Goal: Task Accomplishment & Management: Manage account settings

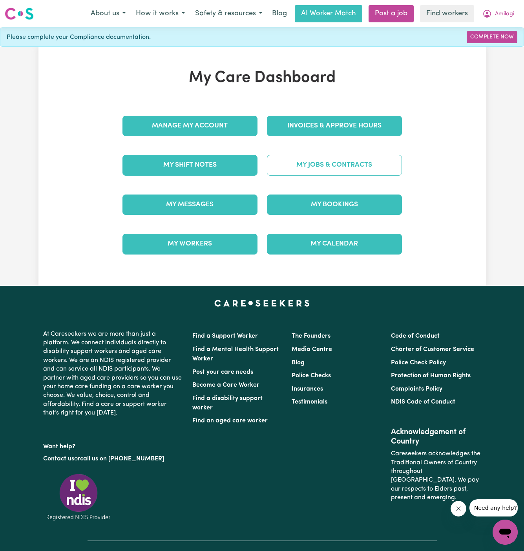
click at [333, 165] on link "My Jobs & Contracts" at bounding box center [334, 165] width 135 height 20
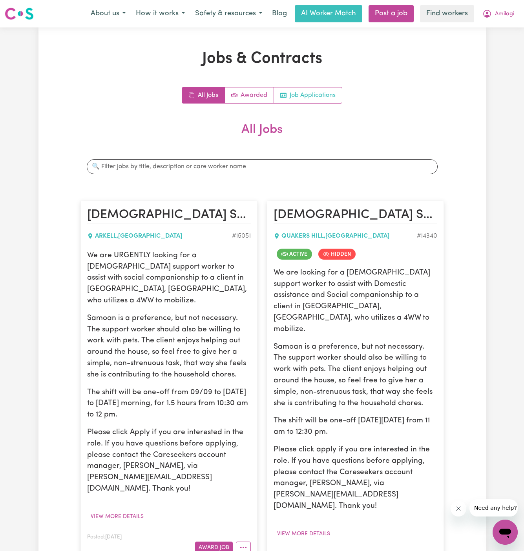
click at [327, 92] on link "Job Applications" at bounding box center [308, 96] width 68 height 16
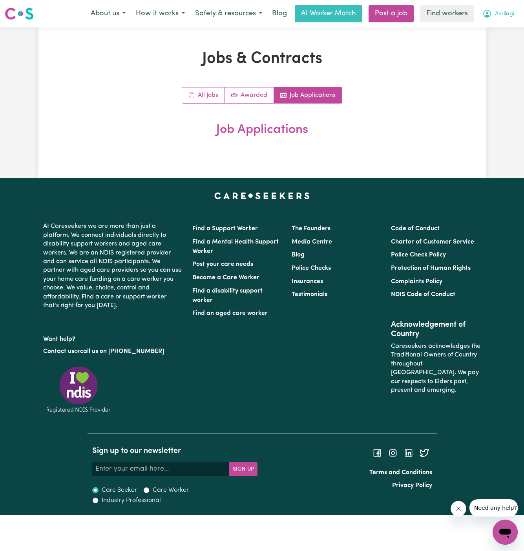
click at [503, 14] on span "Amilagi" at bounding box center [504, 14] width 19 height 9
click at [498, 48] on link "Logout" at bounding box center [488, 45] width 62 height 15
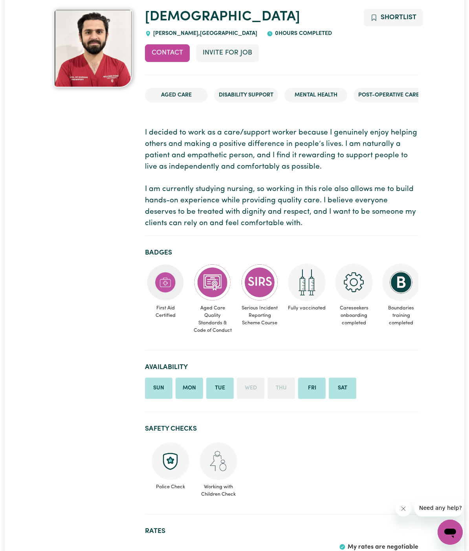
scroll to position [181, 0]
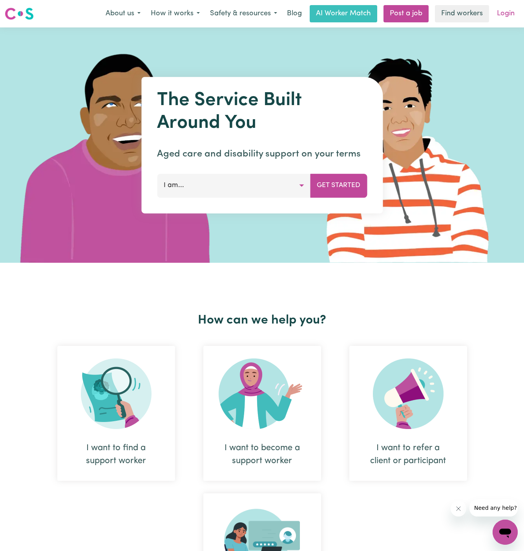
click at [508, 15] on link "Login" at bounding box center [505, 13] width 27 height 17
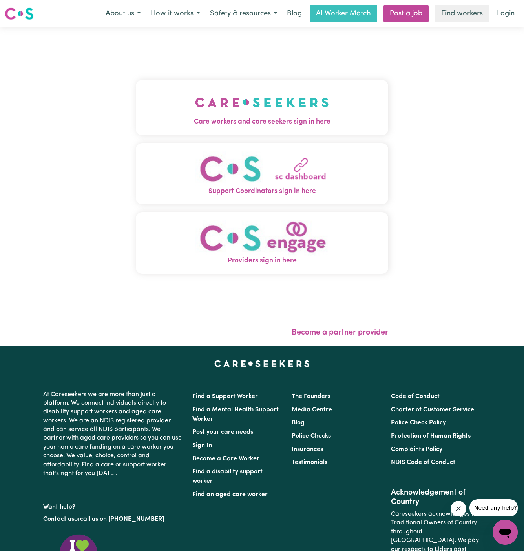
click at [208, 106] on img "Care workers and care seekers sign in here" at bounding box center [262, 102] width 134 height 29
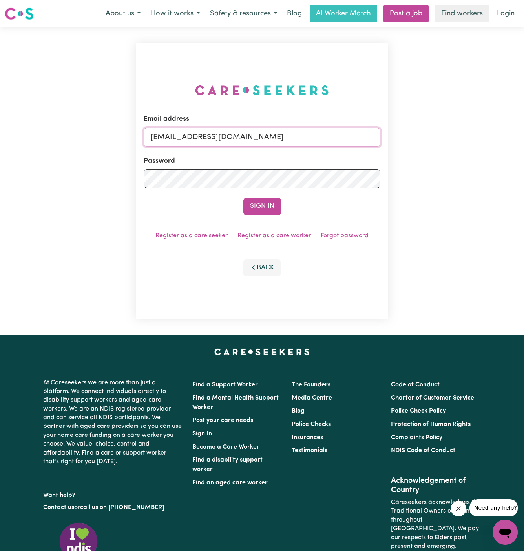
drag, startPoint x: 190, startPoint y: 137, endPoint x: 556, endPoint y: 159, distance: 366.1
click at [524, 159] on html "Menu About us How it works Safety & resources Blog AI Worker Match Post a job F…" at bounding box center [262, 336] width 524 height 672
type input "superuser~RobertMoorWC@careseekers.com.au"
click at [257, 206] on button "Sign In" at bounding box center [262, 206] width 38 height 17
